Goal: Information Seeking & Learning: Learn about a topic

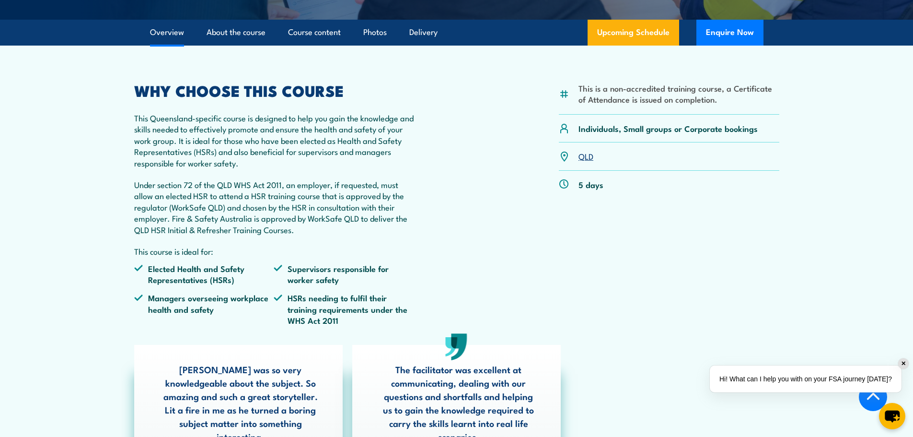
scroll to position [144, 0]
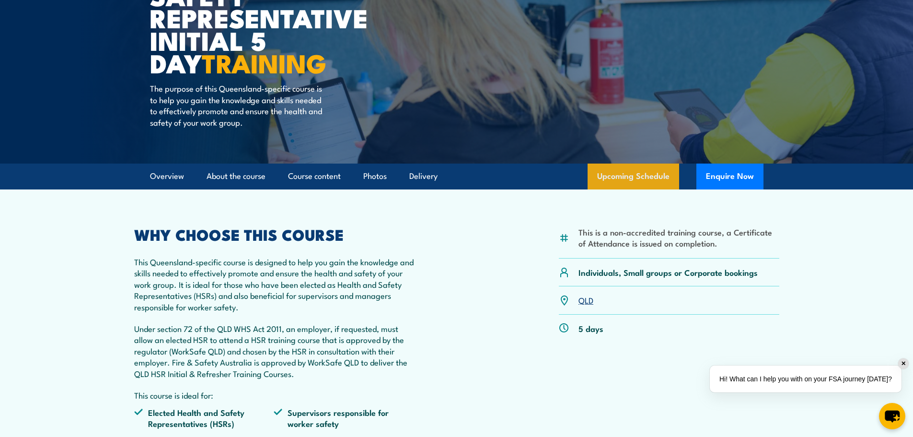
click at [615, 180] on link "Upcoming Schedule" at bounding box center [634, 176] width 92 height 26
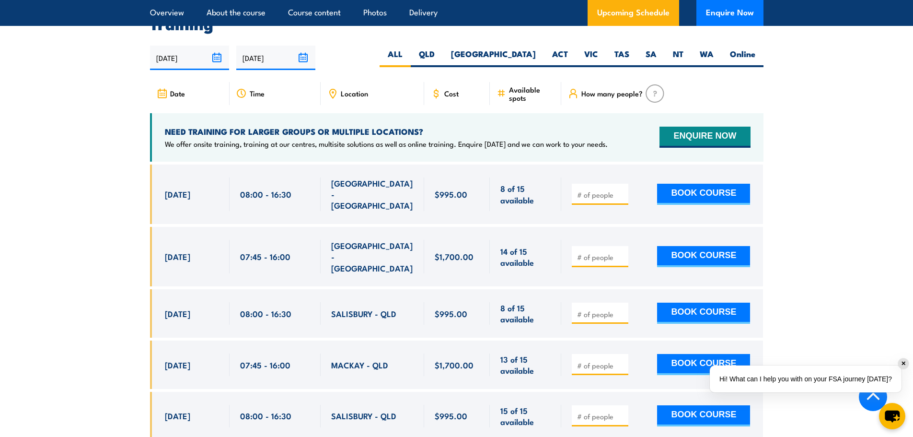
scroll to position [1659, 0]
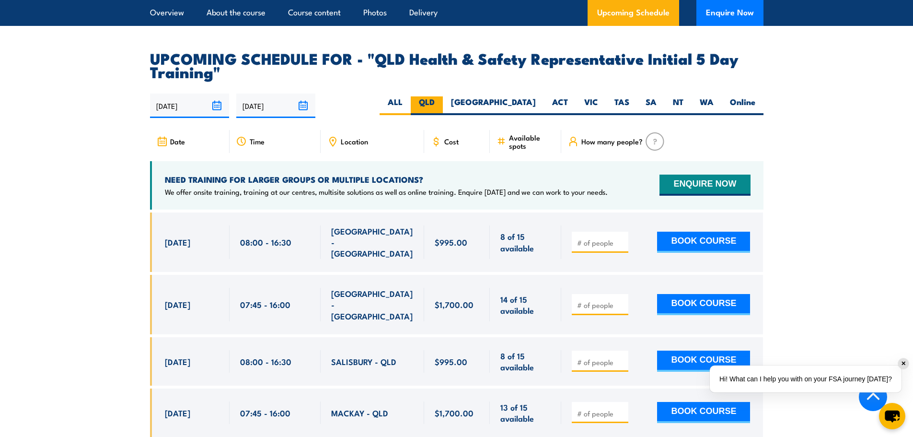
click at [443, 99] on label "QLD" at bounding box center [427, 105] width 32 height 19
click at [441, 99] on input "QLD" at bounding box center [438, 99] width 6 height 6
radio input "true"
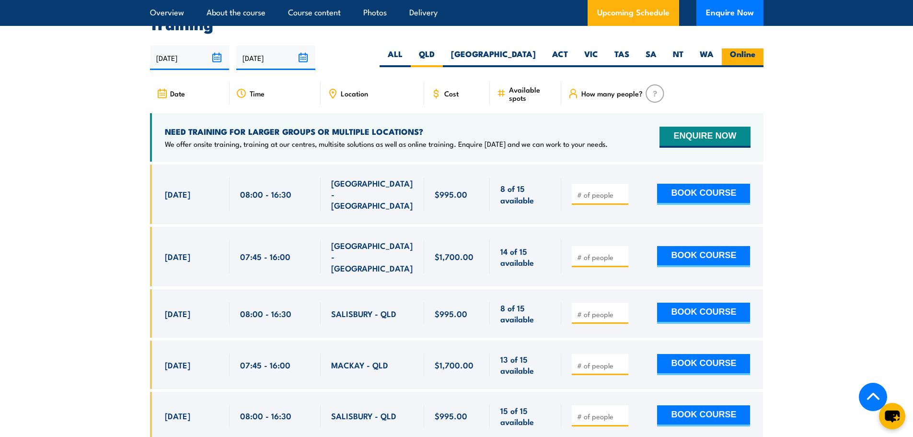
click at [735, 52] on label "Online" at bounding box center [743, 57] width 42 height 19
click at [755, 52] on input "Online" at bounding box center [758, 51] width 6 height 6
radio input "true"
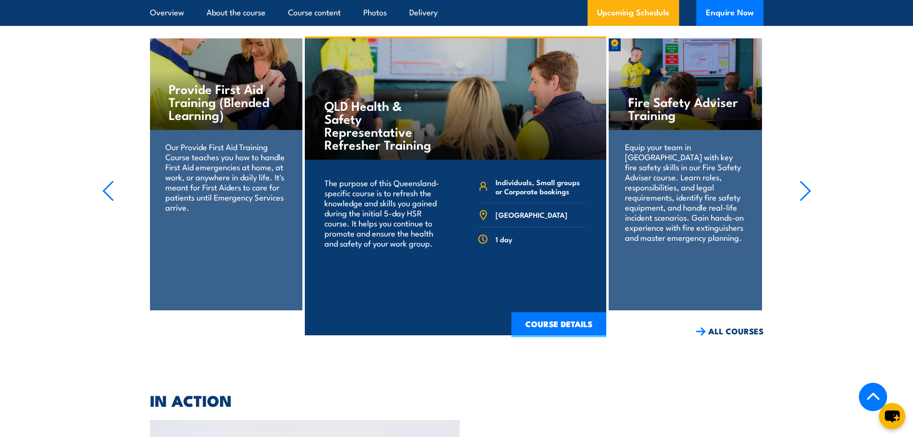
scroll to position [1947, 0]
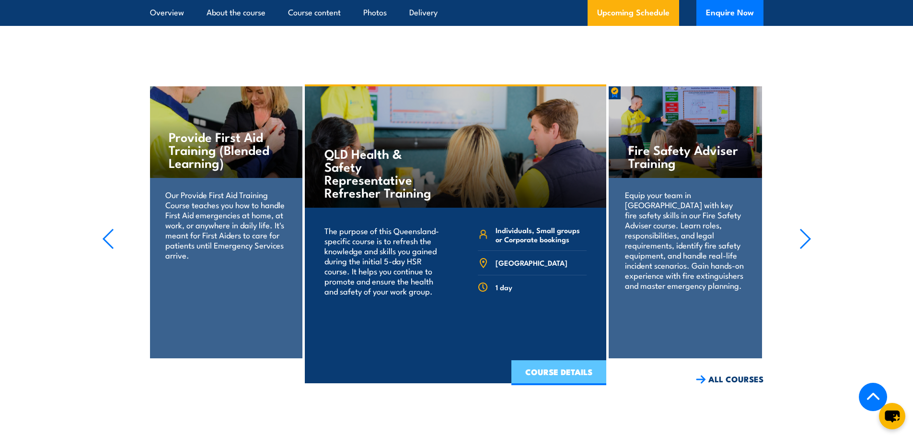
click at [544, 365] on link "COURSE DETAILS" at bounding box center [558, 372] width 95 height 25
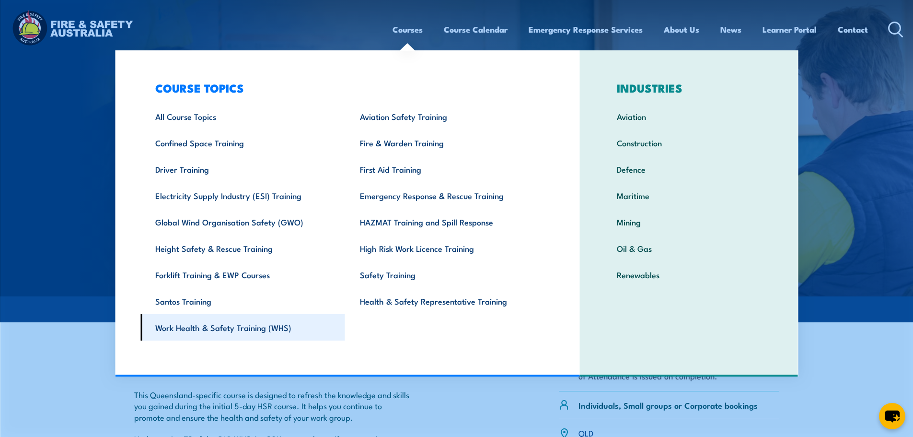
click at [202, 323] on link "Work Health & Safety Training (WHS)" at bounding box center [242, 327] width 205 height 26
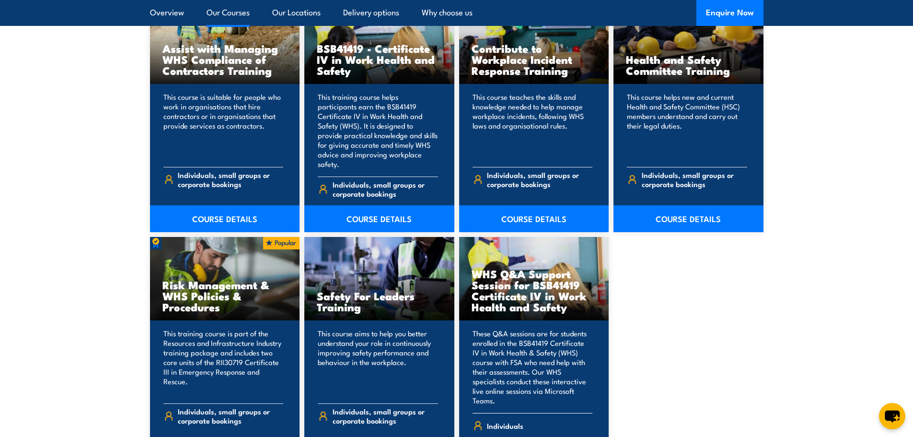
scroll to position [767, 0]
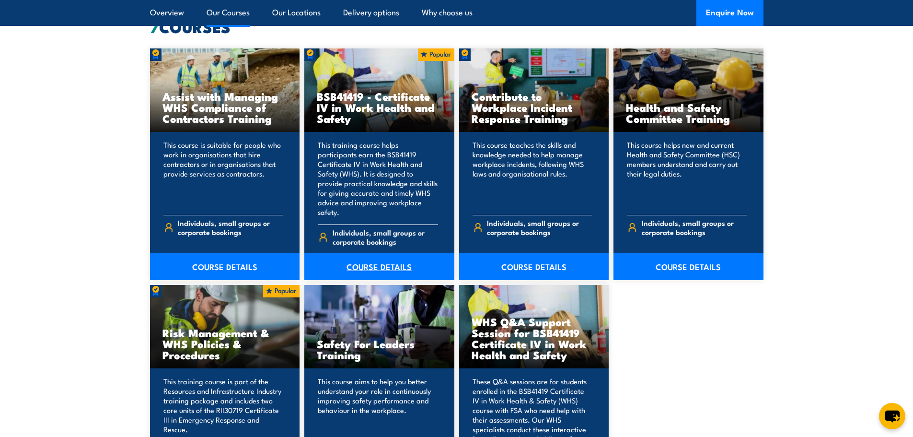
click at [380, 255] on link "COURSE DETAILS" at bounding box center [379, 266] width 150 height 27
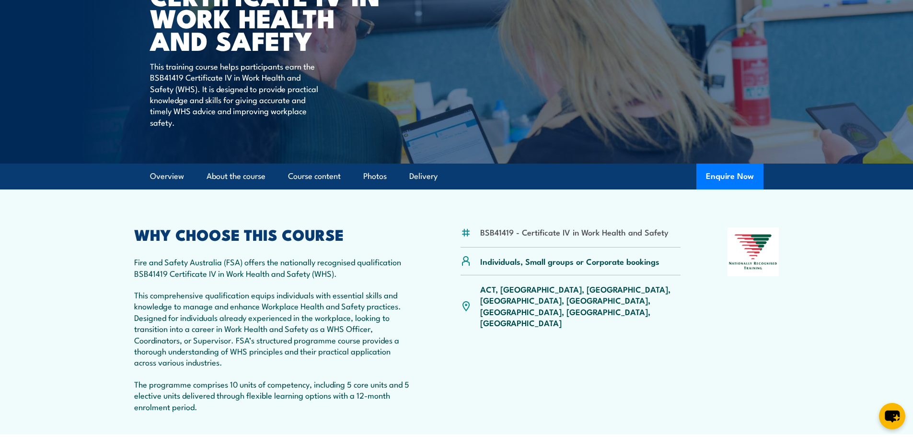
scroll to position [192, 0]
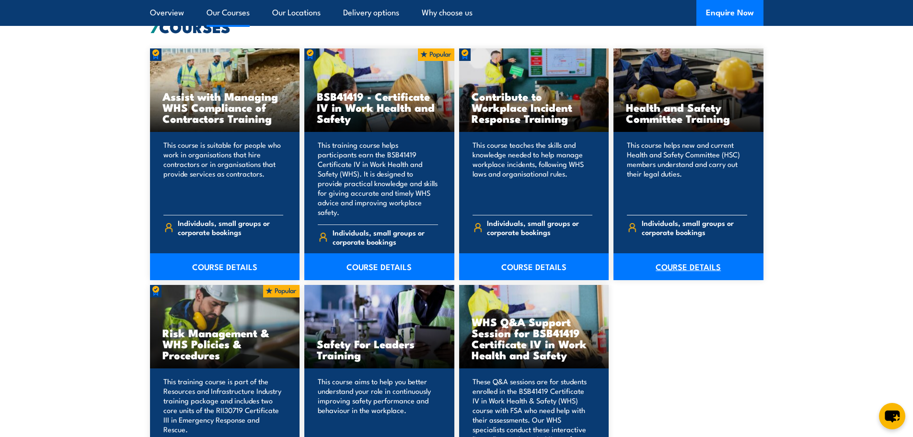
click at [677, 257] on link "COURSE DETAILS" at bounding box center [689, 266] width 150 height 27
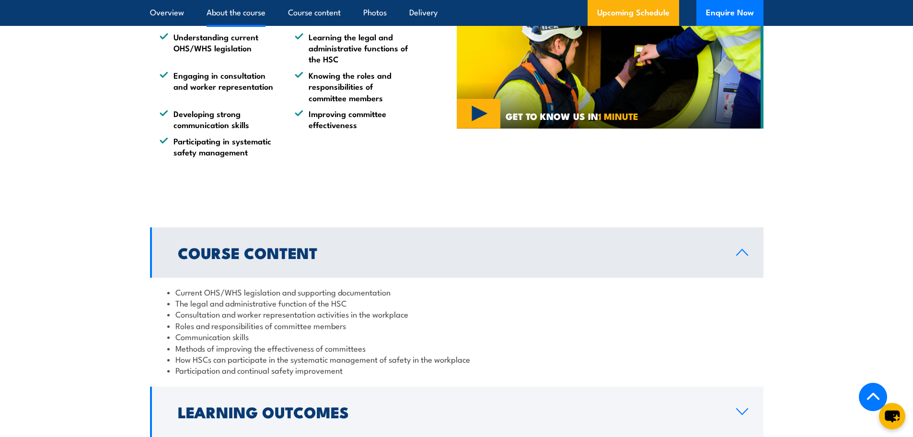
scroll to position [767, 0]
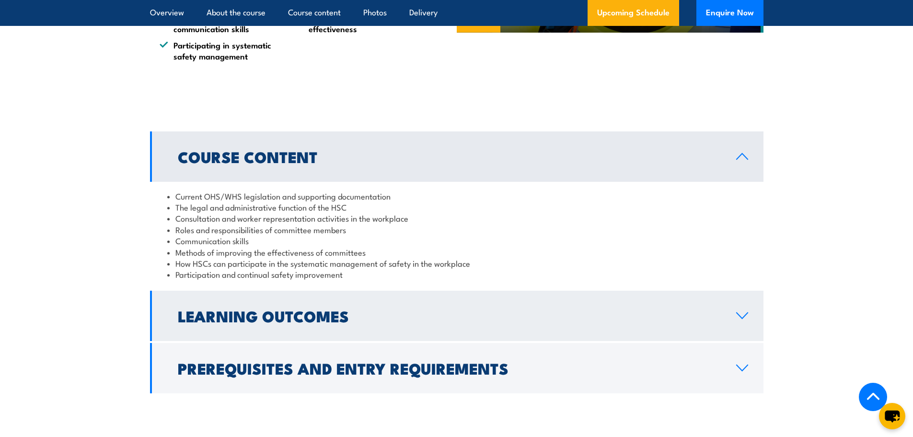
click at [743, 317] on icon at bounding box center [742, 316] width 11 height 6
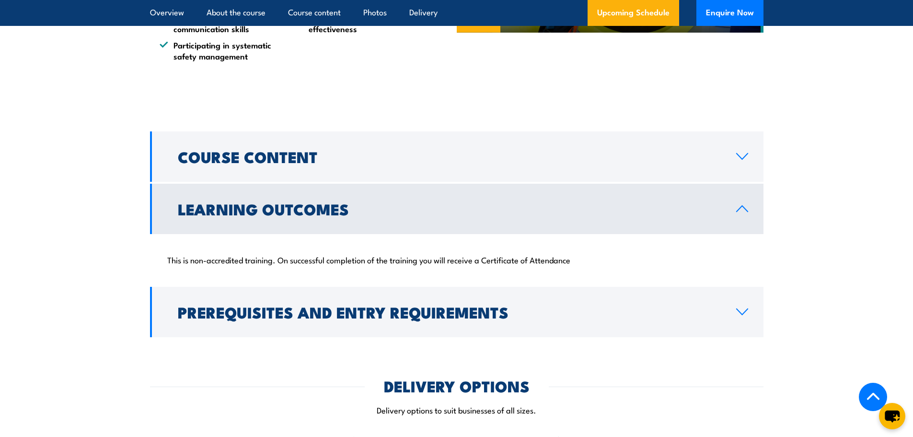
scroll to position [575, 0]
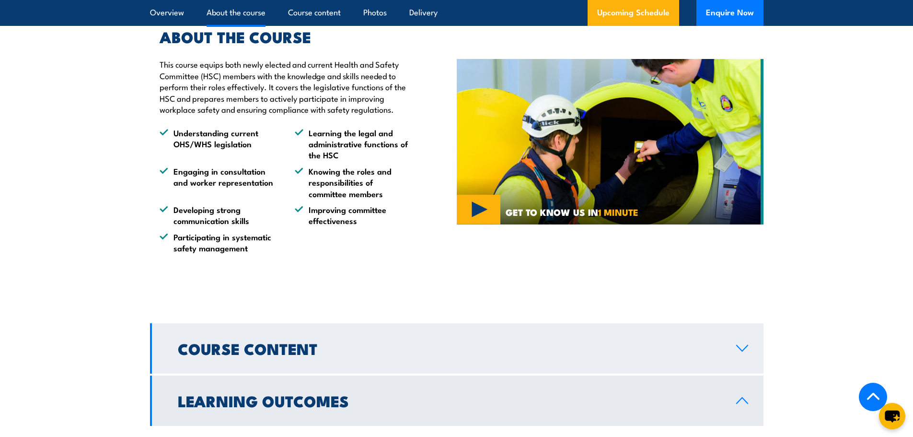
click at [413, 347] on h2 "Course Content" at bounding box center [449, 347] width 543 height 13
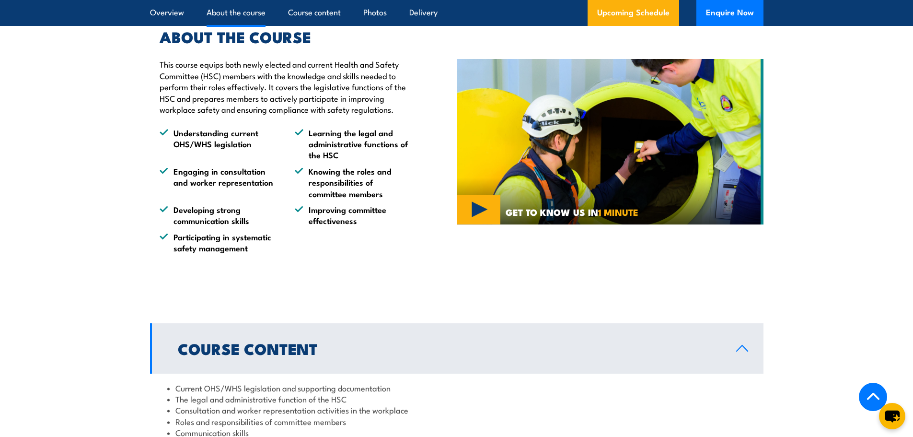
scroll to position [719, 0]
